Goal: Transaction & Acquisition: Book appointment/travel/reservation

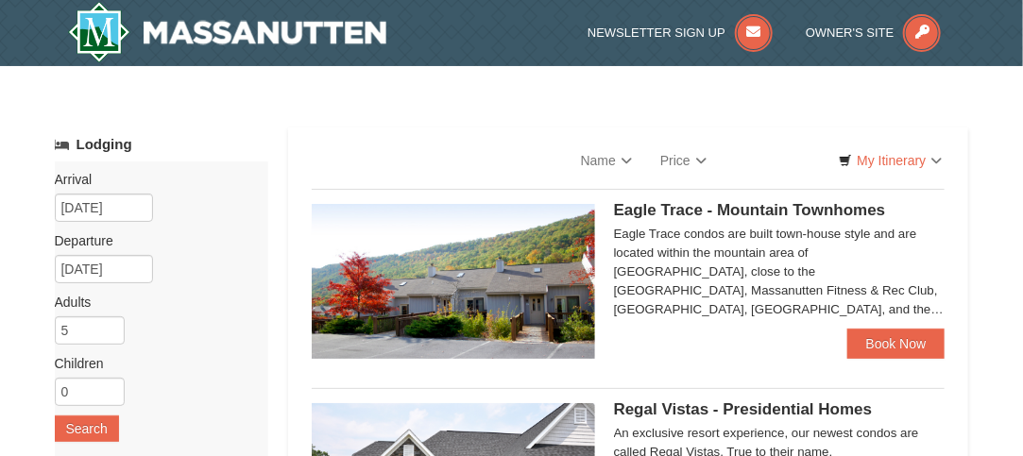
select select "9"
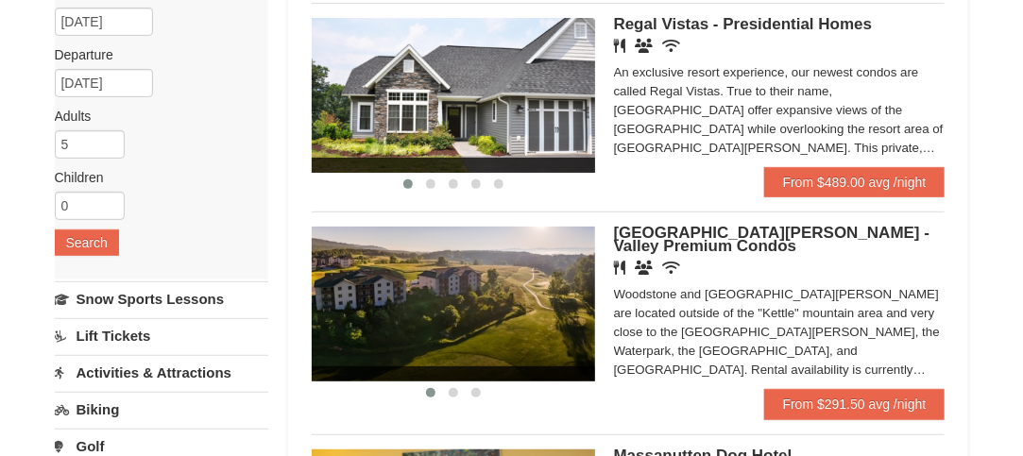
scroll to position [189, 0]
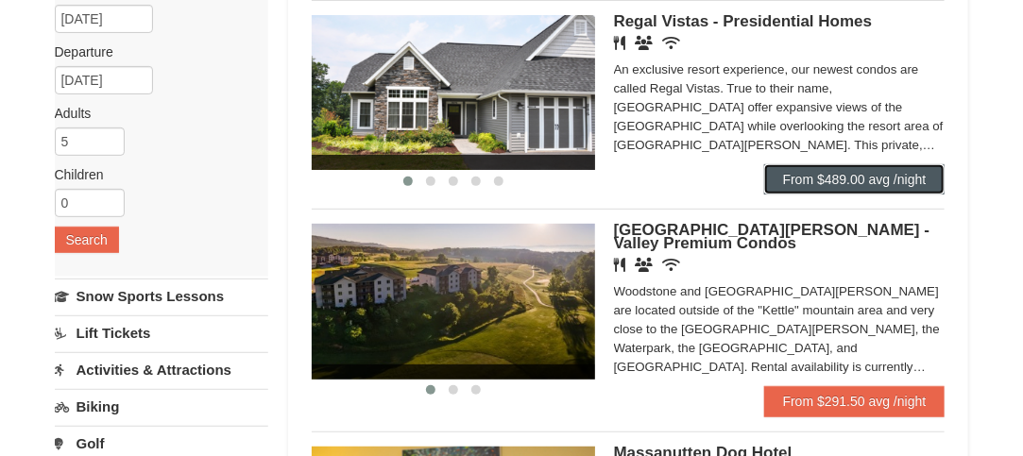
click at [832, 178] on link "From $489.00 avg /night" at bounding box center [854, 179] width 181 height 30
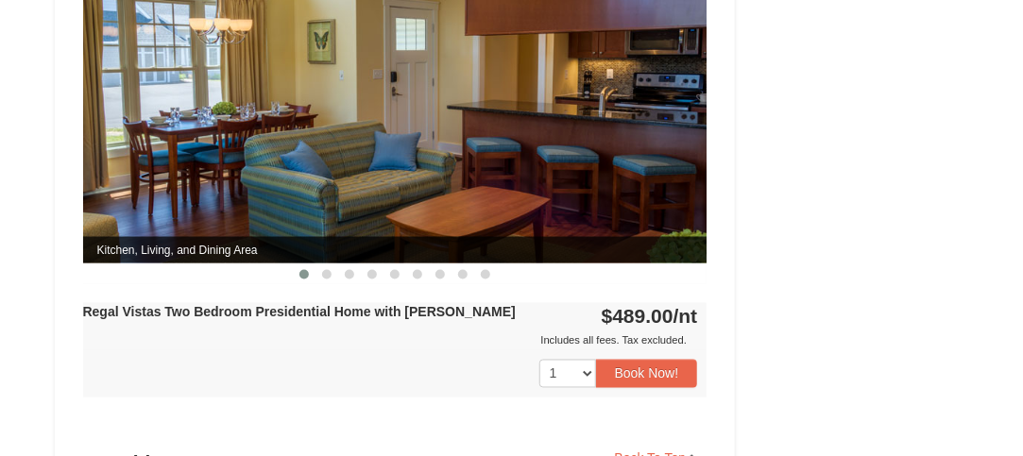
scroll to position [945, 0]
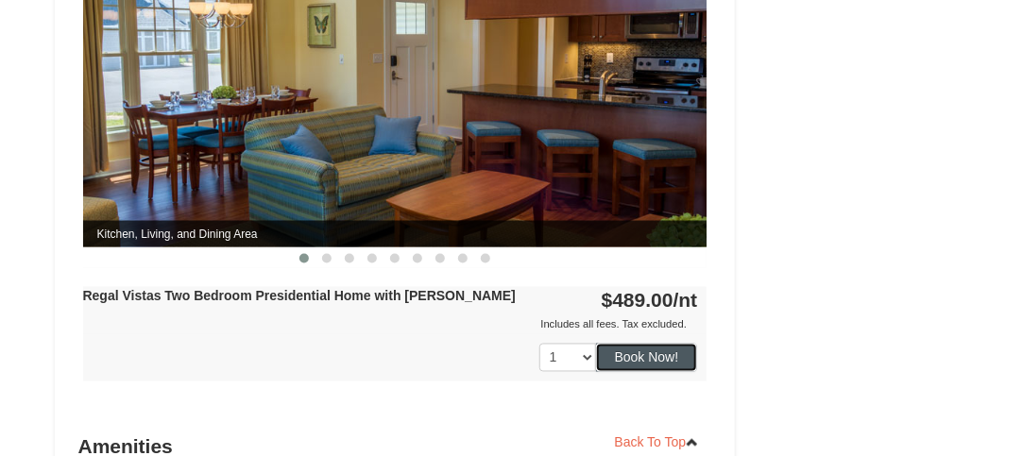
click at [596, 344] on button "Book Now!" at bounding box center [647, 358] width 102 height 28
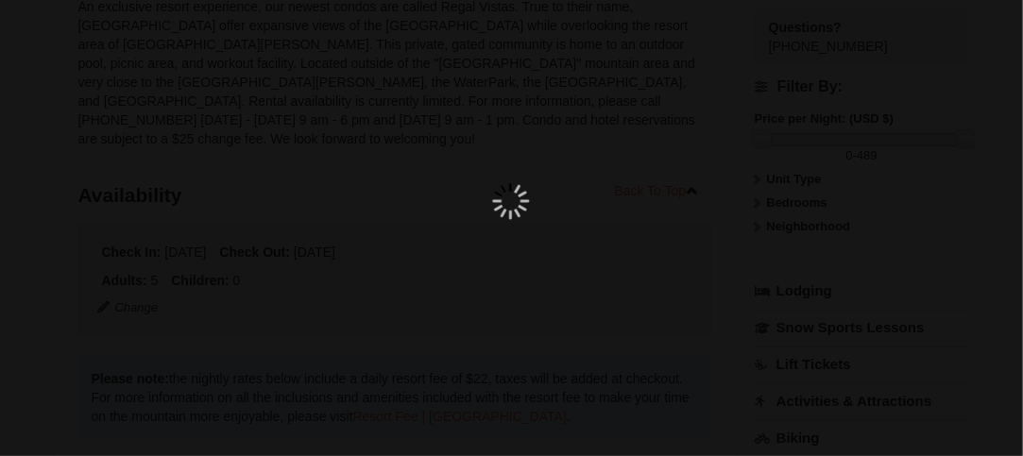
scroll to position [183, 0]
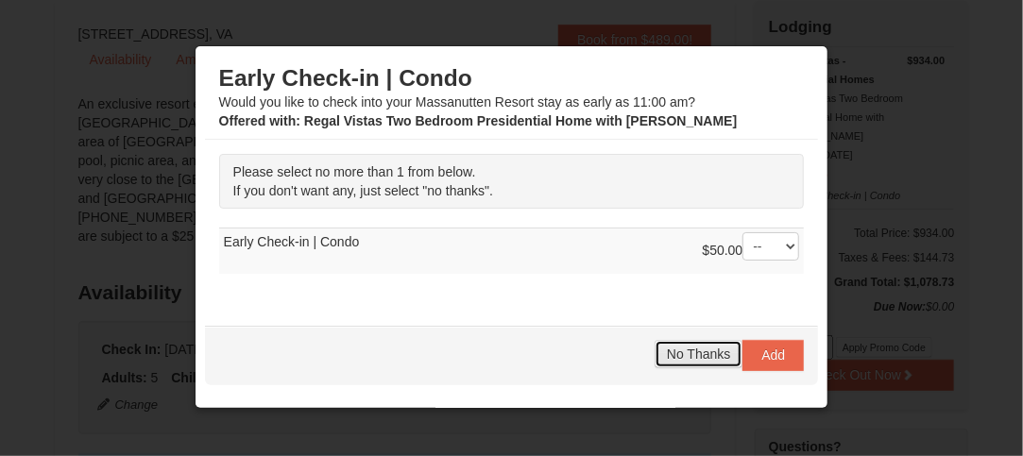
click at [699, 347] on span "No Thanks" at bounding box center [698, 354] width 63 height 15
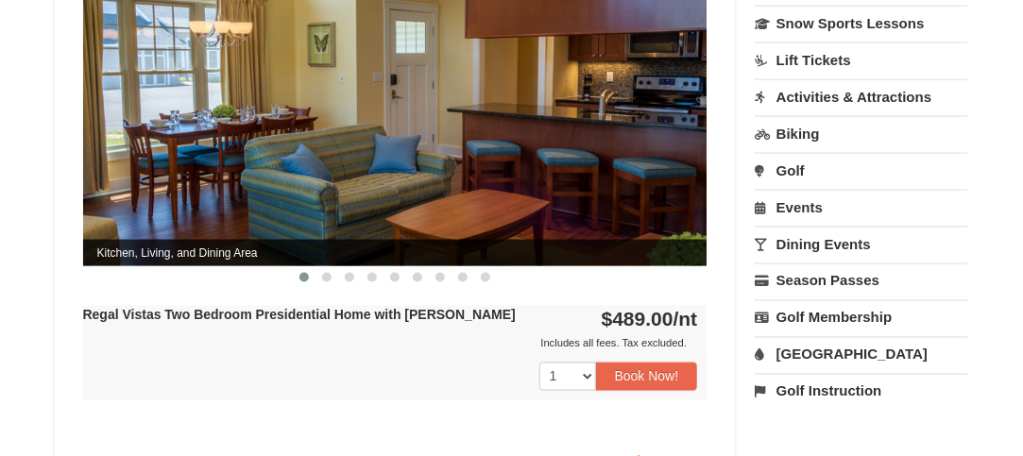
scroll to position [1128, 0]
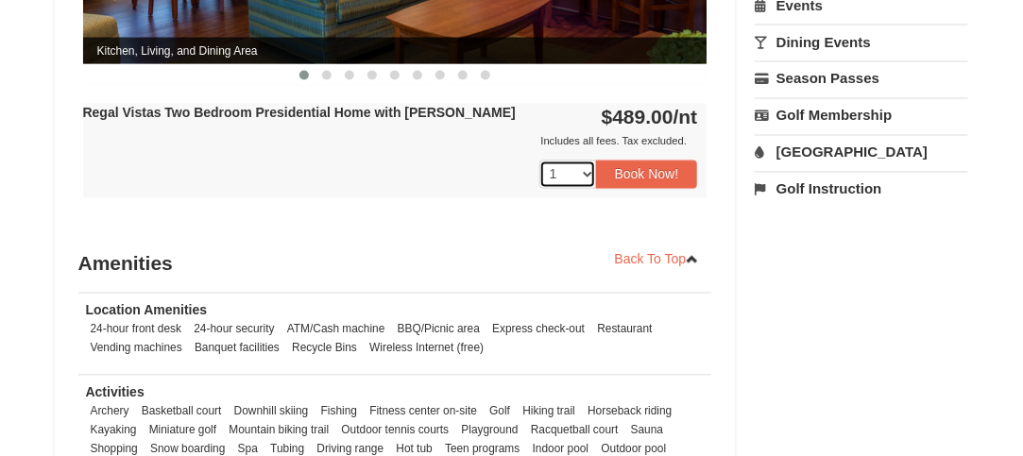
click at [575, 161] on select "1" at bounding box center [568, 175] width 57 height 28
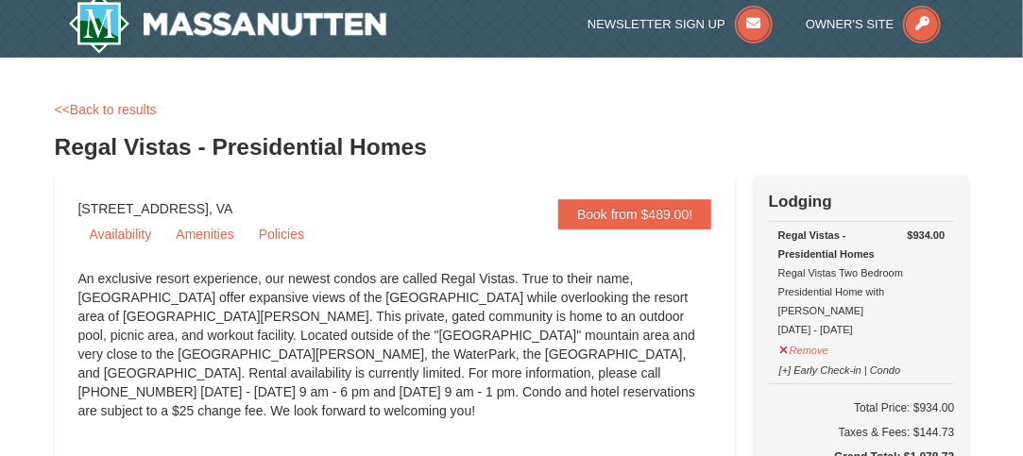
scroll to position [0, 0]
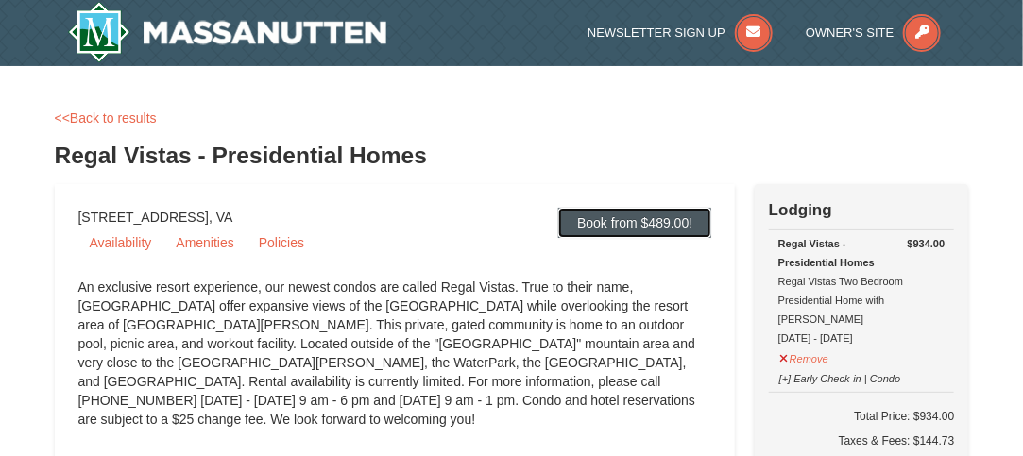
click at [604, 213] on link "Book from $489.00!" at bounding box center [634, 223] width 153 height 30
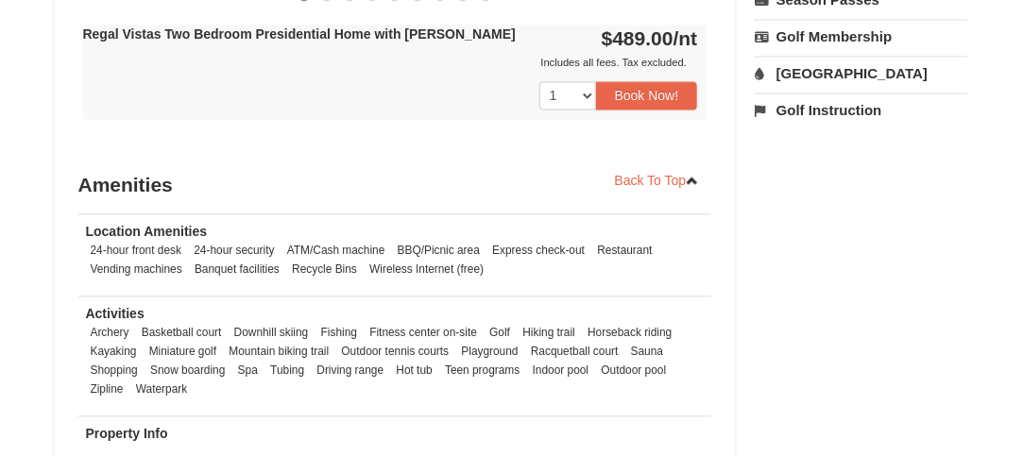
scroll to position [1194, 0]
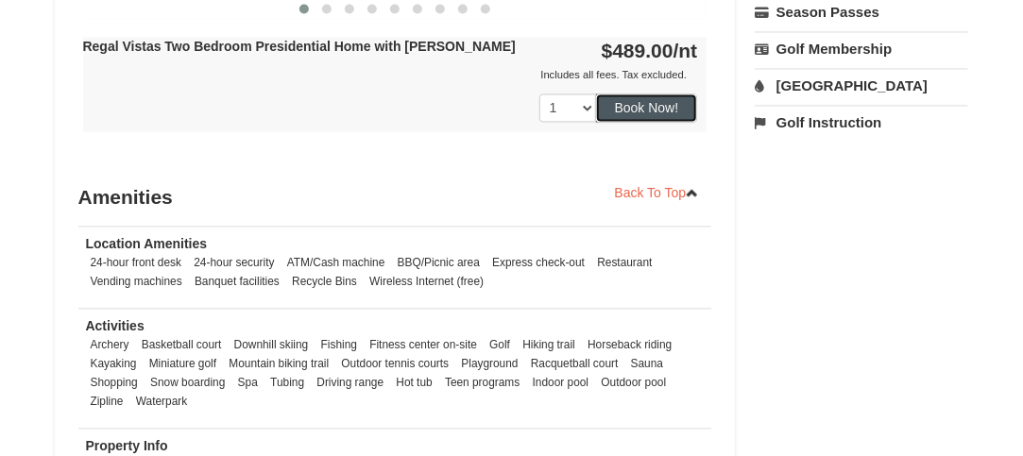
click at [651, 98] on button "Book Now!" at bounding box center [647, 108] width 102 height 28
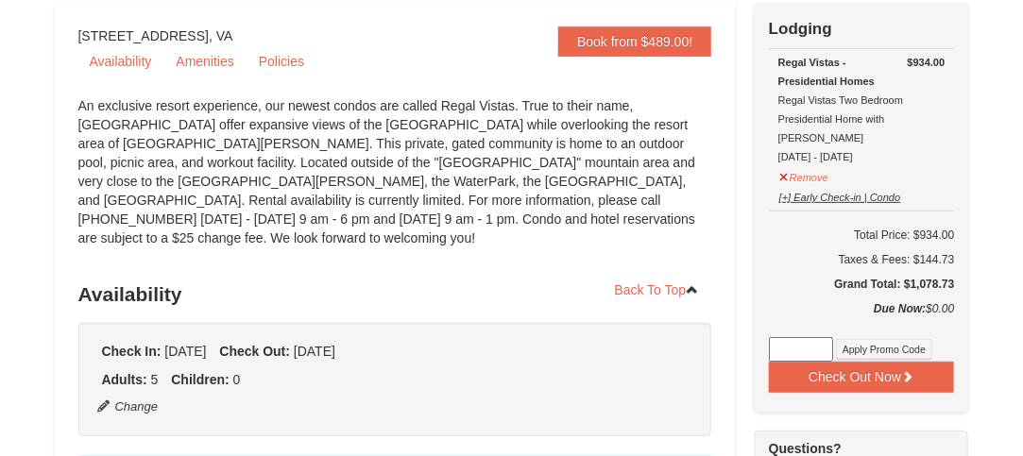
scroll to position [189, 0]
